Goal: Information Seeking & Learning: Learn about a topic

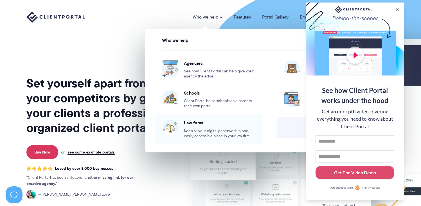
scroll to position [5, 0]
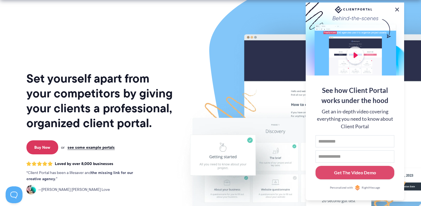
click at [395, 7] on button at bounding box center [397, 9] width 7 height 7
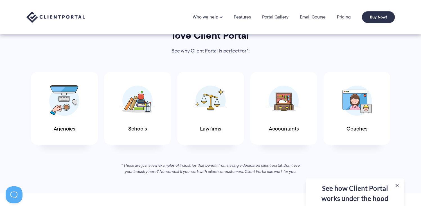
scroll to position [258, 0]
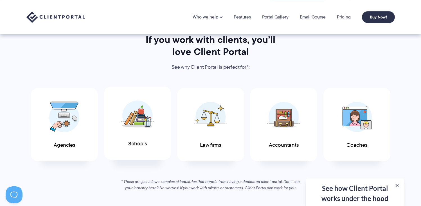
click at [136, 129] on img at bounding box center [137, 115] width 33 height 31
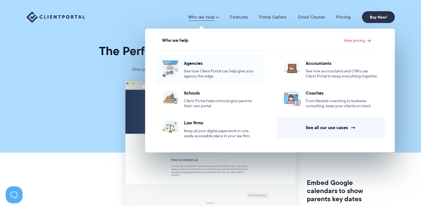
click at [191, 66] on span "Agencies" at bounding box center [220, 63] width 72 height 6
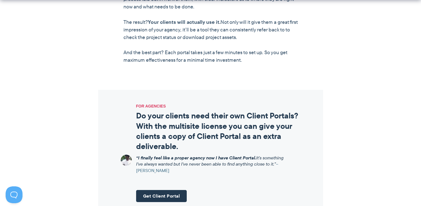
scroll to position [636, 0]
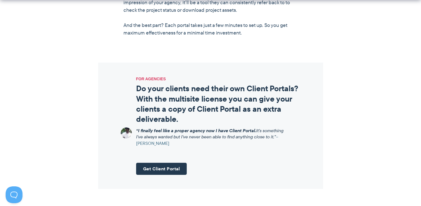
click at [219, 93] on h2 "Do your clients need their own Client Portals? With the multisite license you c…" at bounding box center [218, 104] width 165 height 41
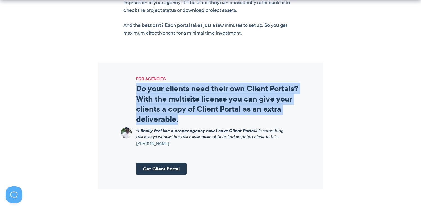
click at [219, 93] on h2 "Do your clients need their own Client Portals? With the multisite license you c…" at bounding box center [218, 104] width 165 height 41
click at [188, 102] on h2 "Do your clients need their own Client Portals? With the multisite license you c…" at bounding box center [218, 104] width 165 height 41
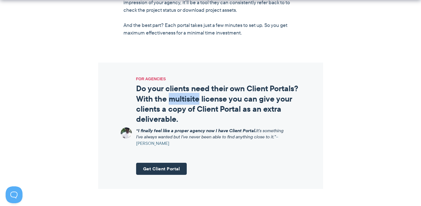
click at [188, 102] on h2 "Do your clients need their own Client Portals? With the multisite license you c…" at bounding box center [218, 104] width 165 height 41
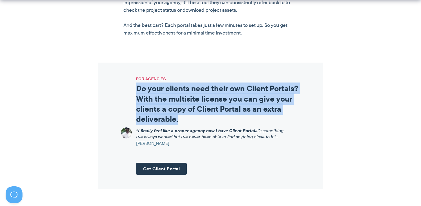
click at [188, 102] on h2 "Do your clients need their own Client Portals? With the multisite license you c…" at bounding box center [218, 104] width 165 height 41
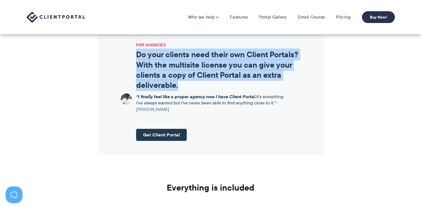
scroll to position [669, 0]
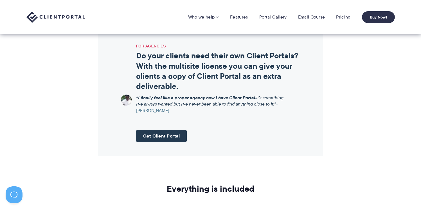
click at [184, 100] on strong "“I finally feel like a proper agency now I have Client Portal." at bounding box center [196, 97] width 120 height 7
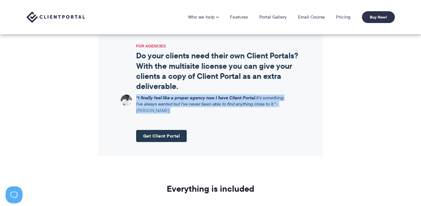
click at [184, 100] on strong "“I finally feel like a proper agency now I have Client Portal." at bounding box center [196, 97] width 120 height 7
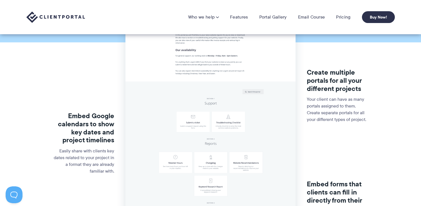
scroll to position [85, 0]
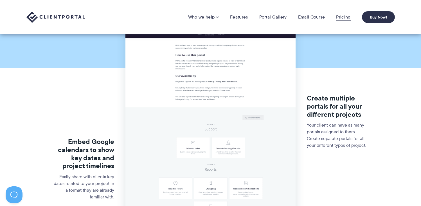
click at [338, 18] on link "Pricing" at bounding box center [343, 17] width 14 height 6
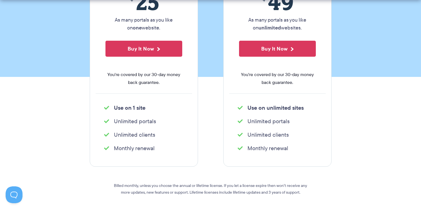
scroll to position [138, 0]
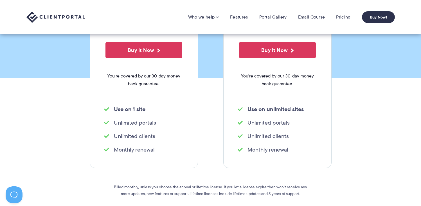
click at [150, 78] on span "You're covered by our 30-day money back guarantee." at bounding box center [143, 80] width 77 height 16
click at [148, 118] on ul "Unlimited portals" at bounding box center [144, 122] width 96 height 11
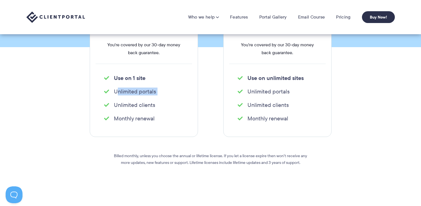
scroll to position [0, 0]
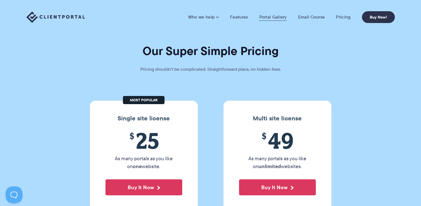
click at [276, 15] on link "Portal Gallery" at bounding box center [273, 17] width 28 height 6
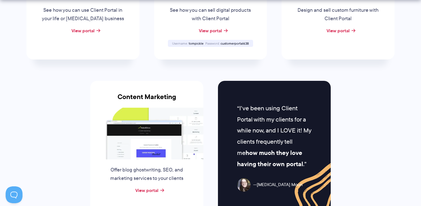
scroll to position [539, 0]
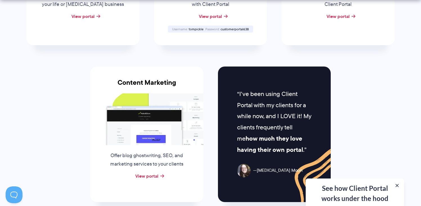
click at [149, 172] on div "View portal" at bounding box center [146, 176] width 113 height 8
click at [149, 175] on link "View portal" at bounding box center [146, 176] width 23 height 7
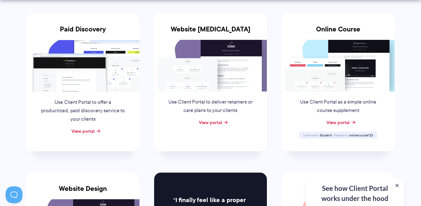
scroll to position [154, 0]
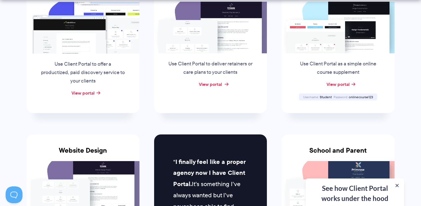
click at [209, 87] on link "View portal" at bounding box center [210, 84] width 23 height 7
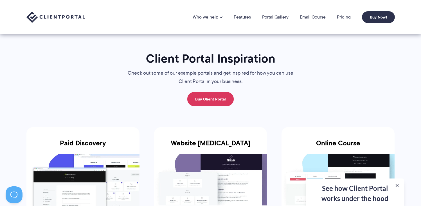
scroll to position [0, 0]
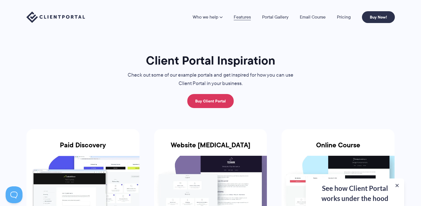
click at [242, 17] on link "Features" at bounding box center [242, 17] width 17 height 4
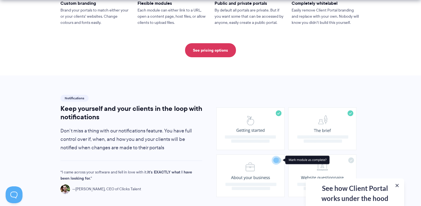
scroll to position [335, 0]
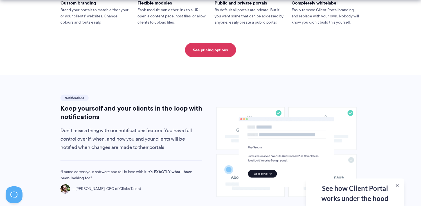
click at [152, 104] on h2 "Keep yourself and your clients in the loop with notifications" at bounding box center [131, 112] width 142 height 17
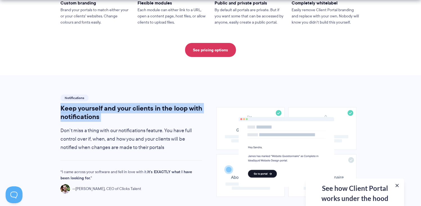
click at [152, 104] on h2 "Keep yourself and your clients in the loop with notifications" at bounding box center [131, 112] width 142 height 17
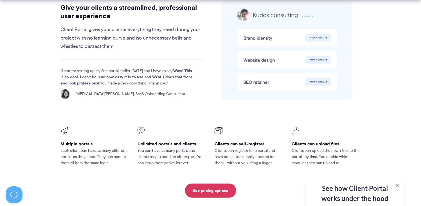
scroll to position [1217, 0]
